Goal: Task Accomplishment & Management: Use online tool/utility

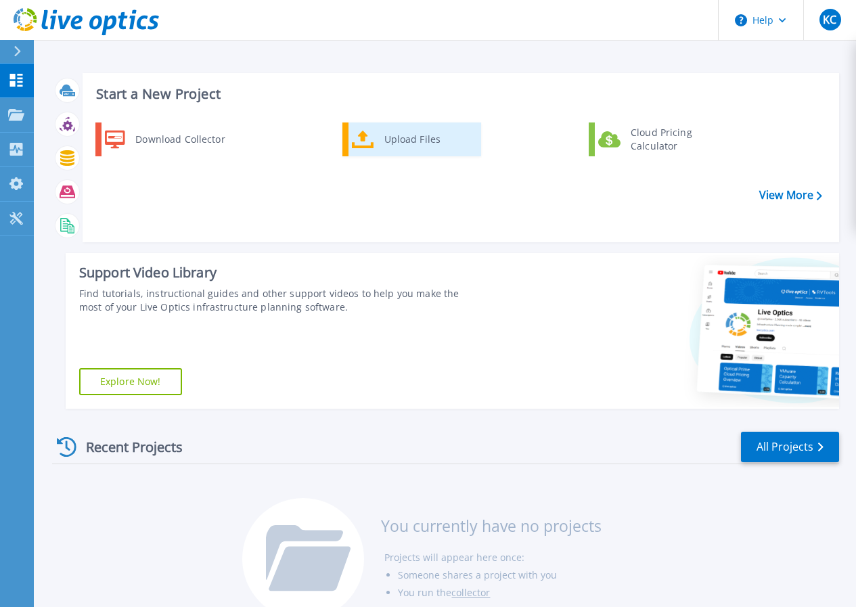
click at [376, 143] on link "Upload Files" at bounding box center [411, 139] width 139 height 34
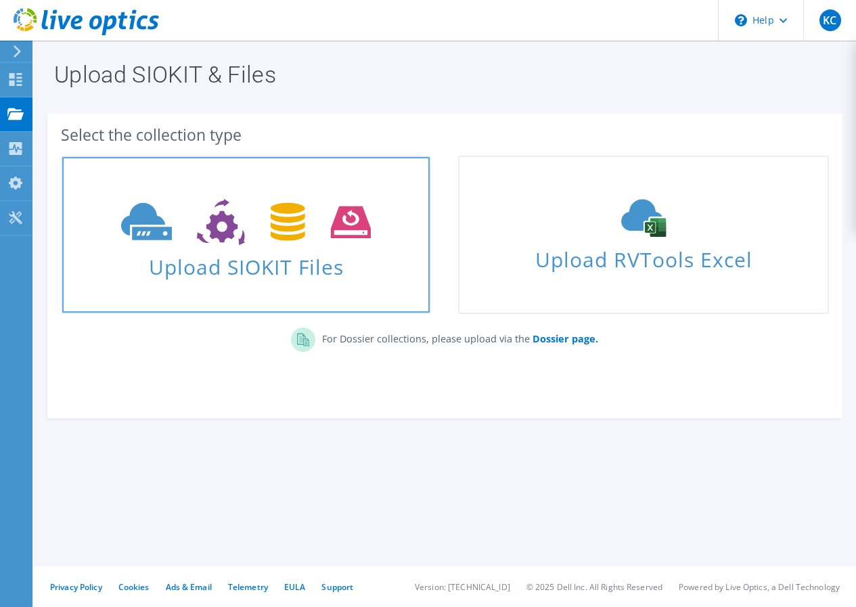
click at [245, 257] on span "Upload SIOKIT Files" at bounding box center [245, 262] width 367 height 29
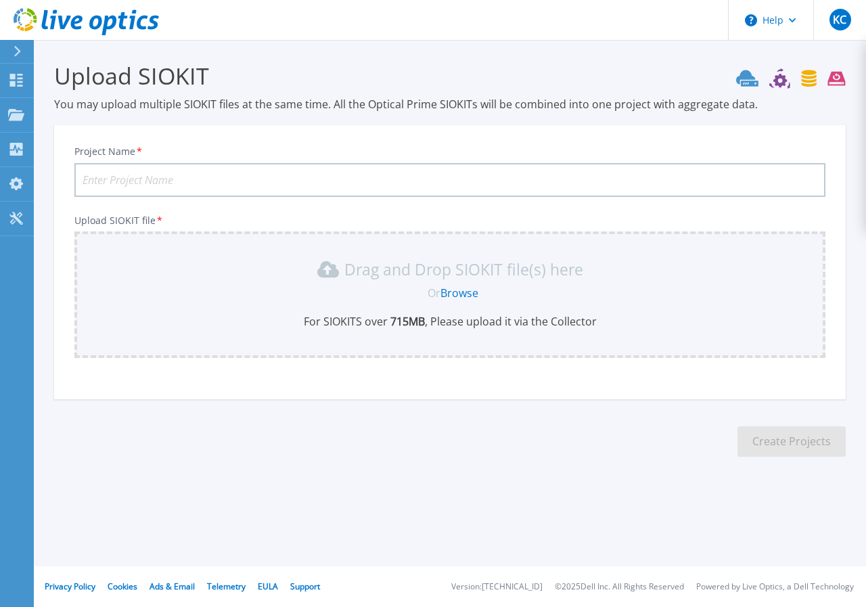
click at [166, 178] on input "Project Name *" at bounding box center [449, 180] width 751 height 34
click at [457, 291] on link "Browse" at bounding box center [459, 292] width 38 height 15
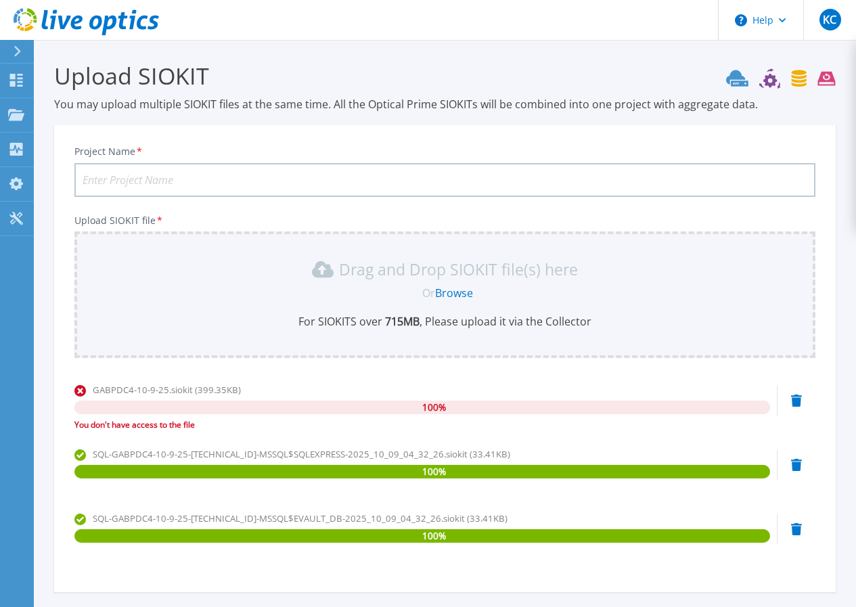
click at [458, 292] on link "Browse" at bounding box center [454, 292] width 38 height 15
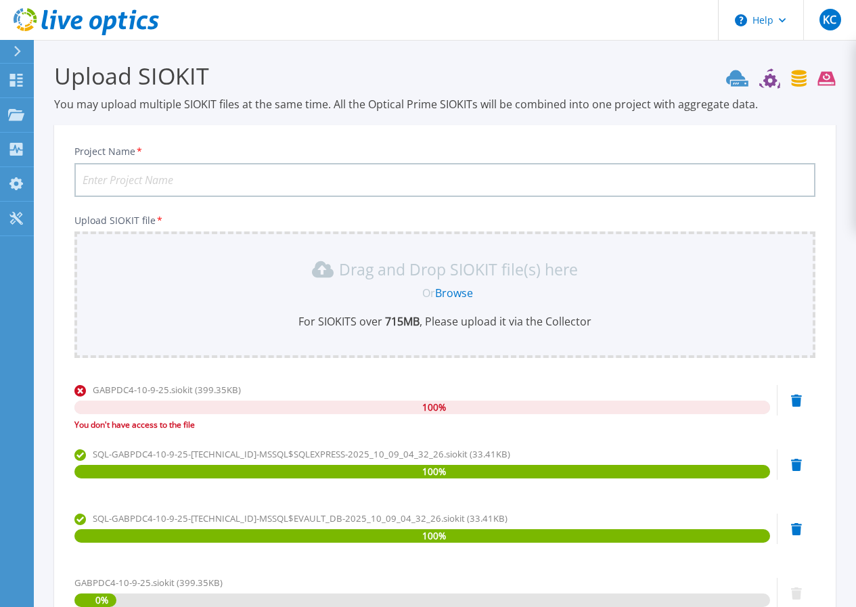
scroll to position [189, 0]
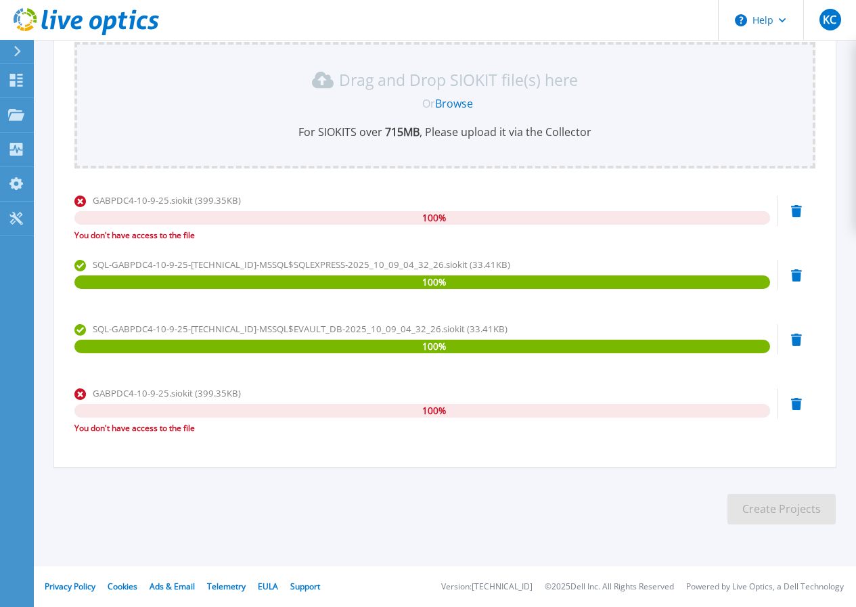
click at [80, 390] on icon at bounding box center [79, 393] width 11 height 11
click at [78, 396] on icon at bounding box center [79, 393] width 11 height 11
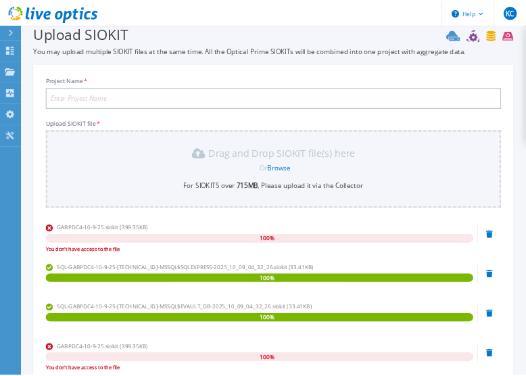
scroll to position [0, 0]
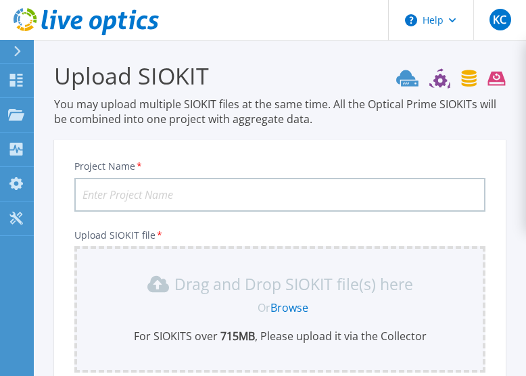
click at [467, 343] on p "For SIOKITS over 715 MB , Please upload it via the Collector" at bounding box center [280, 336] width 395 height 15
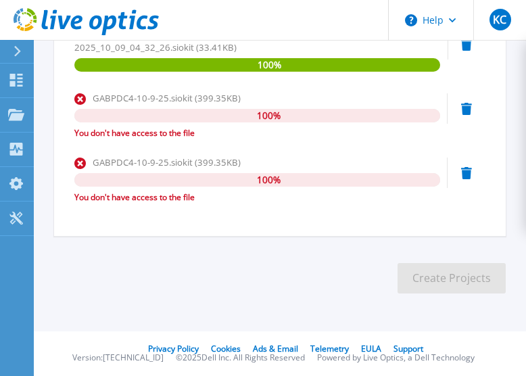
click at [467, 177] on icon at bounding box center [466, 173] width 11 height 12
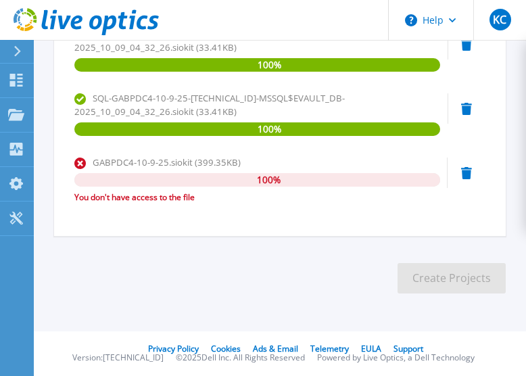
click at [463, 178] on icon at bounding box center [466, 173] width 11 height 12
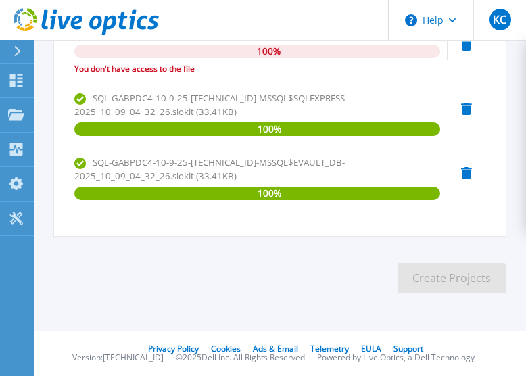
scroll to position [320, 0]
